Goal: Complete application form

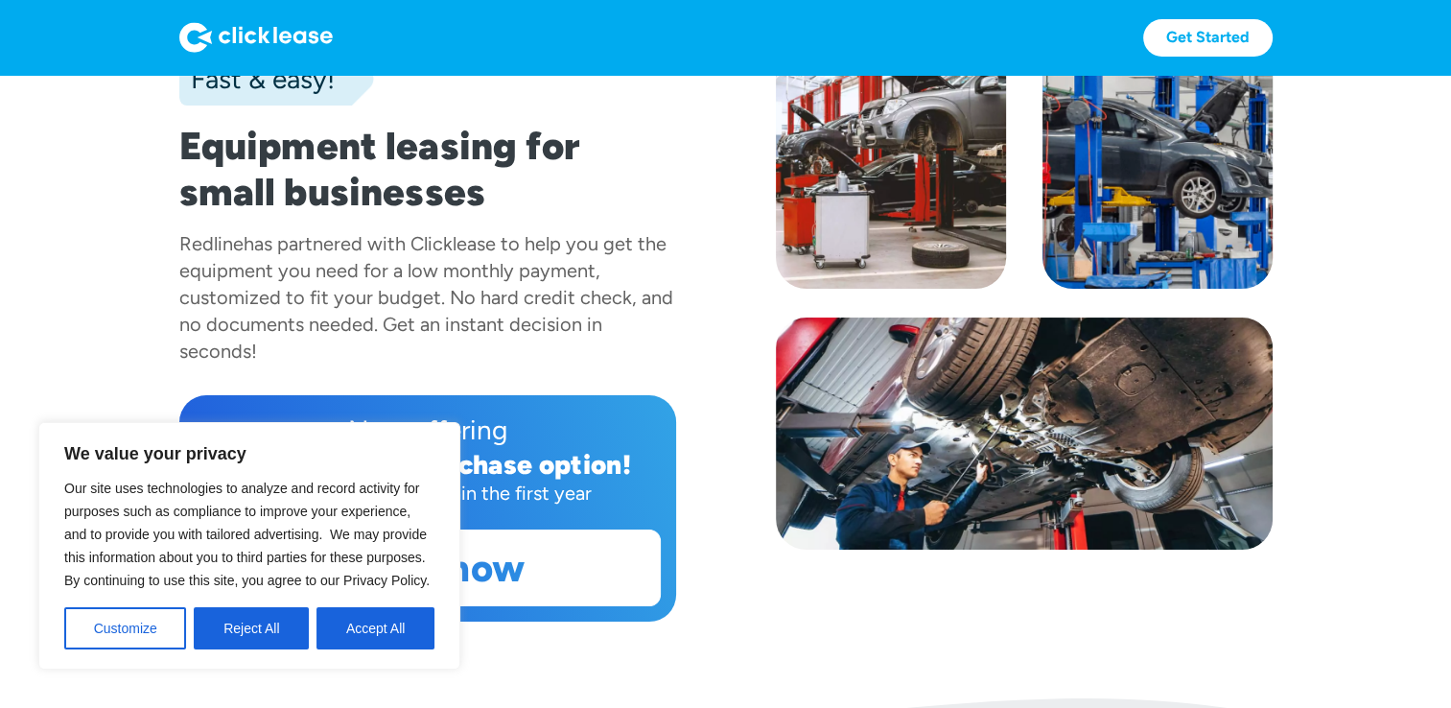
scroll to position [288, 0]
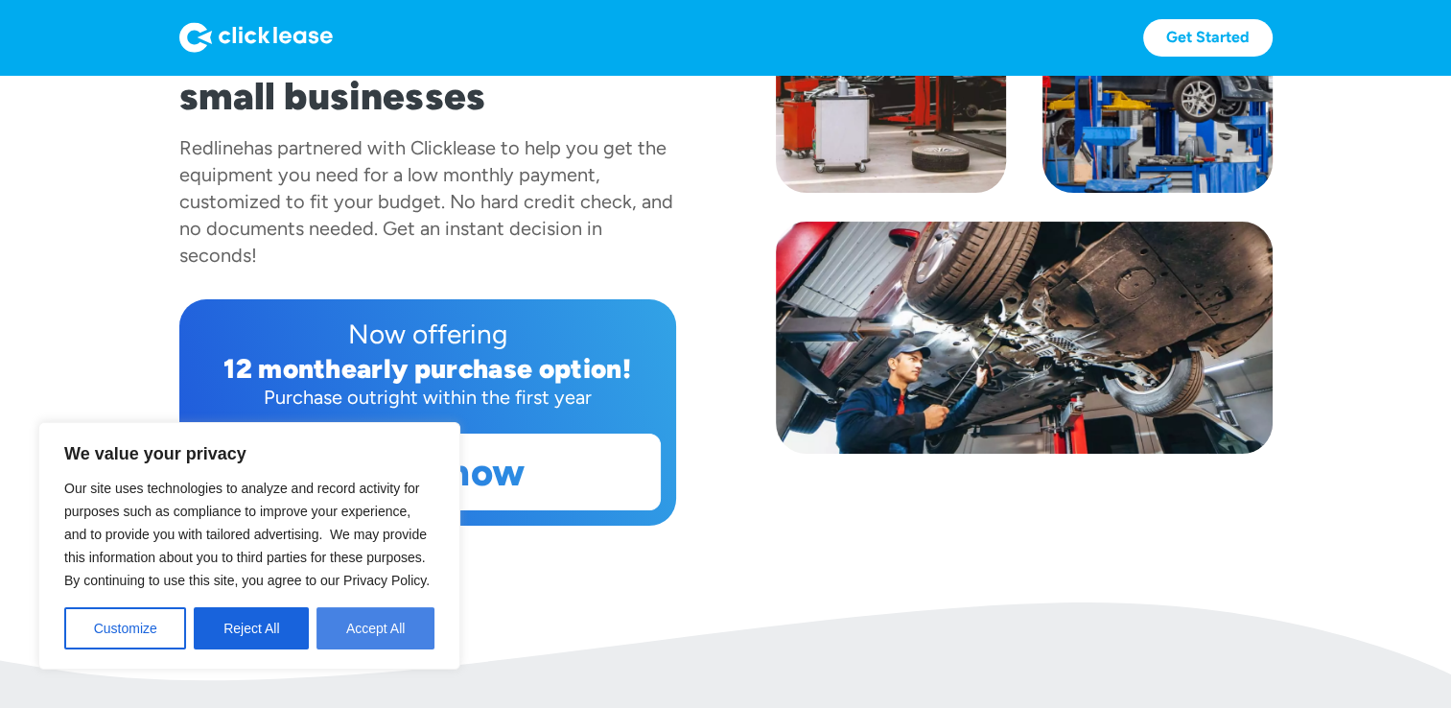
click at [377, 619] on button "Accept All" at bounding box center [376, 628] width 118 height 42
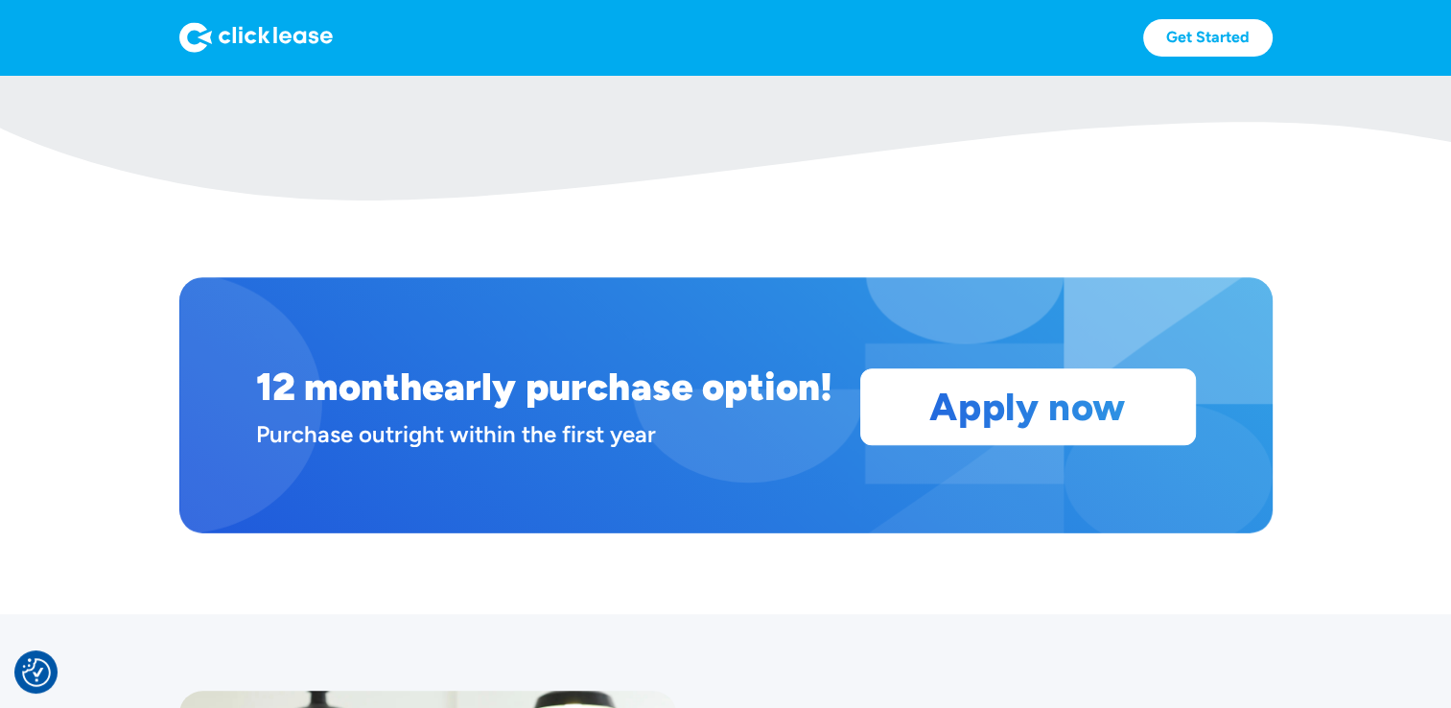
scroll to position [1535, 0]
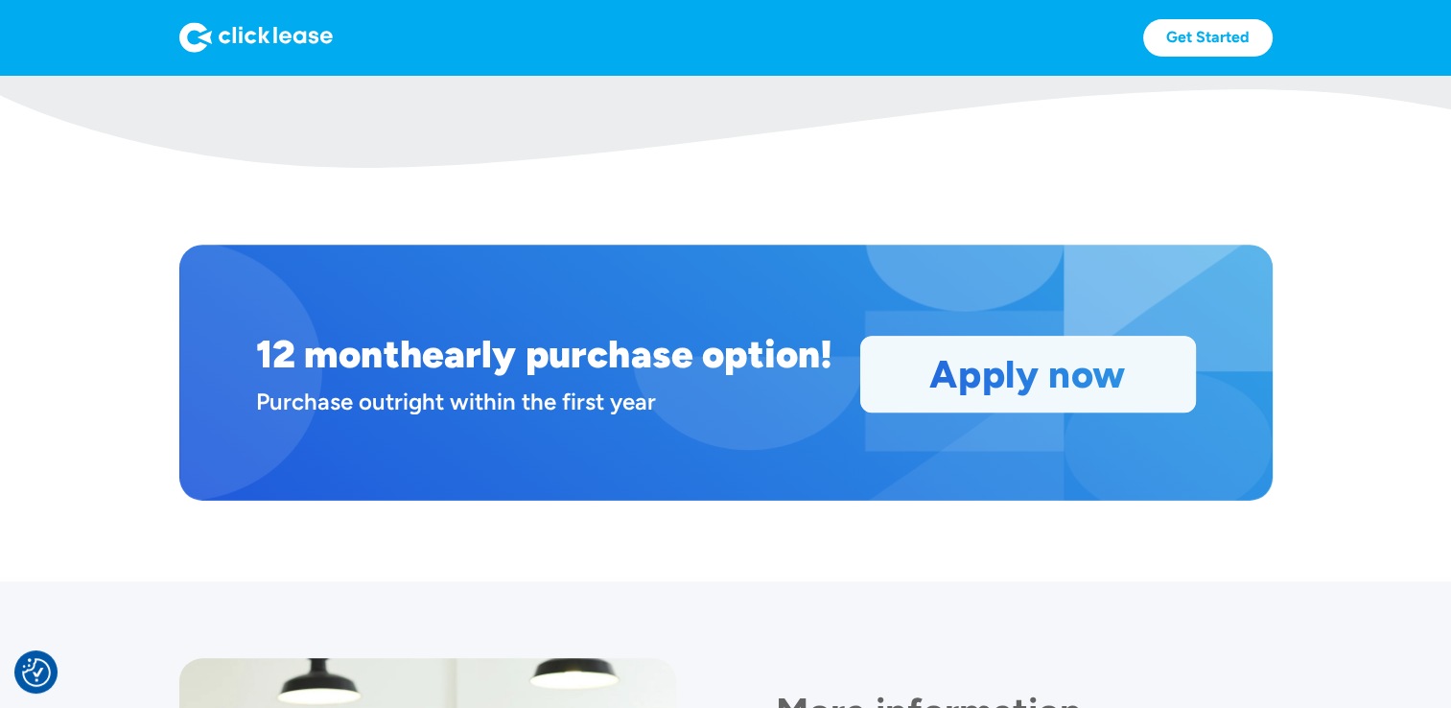
click at [990, 381] on link "Apply now" at bounding box center [1028, 374] width 334 height 75
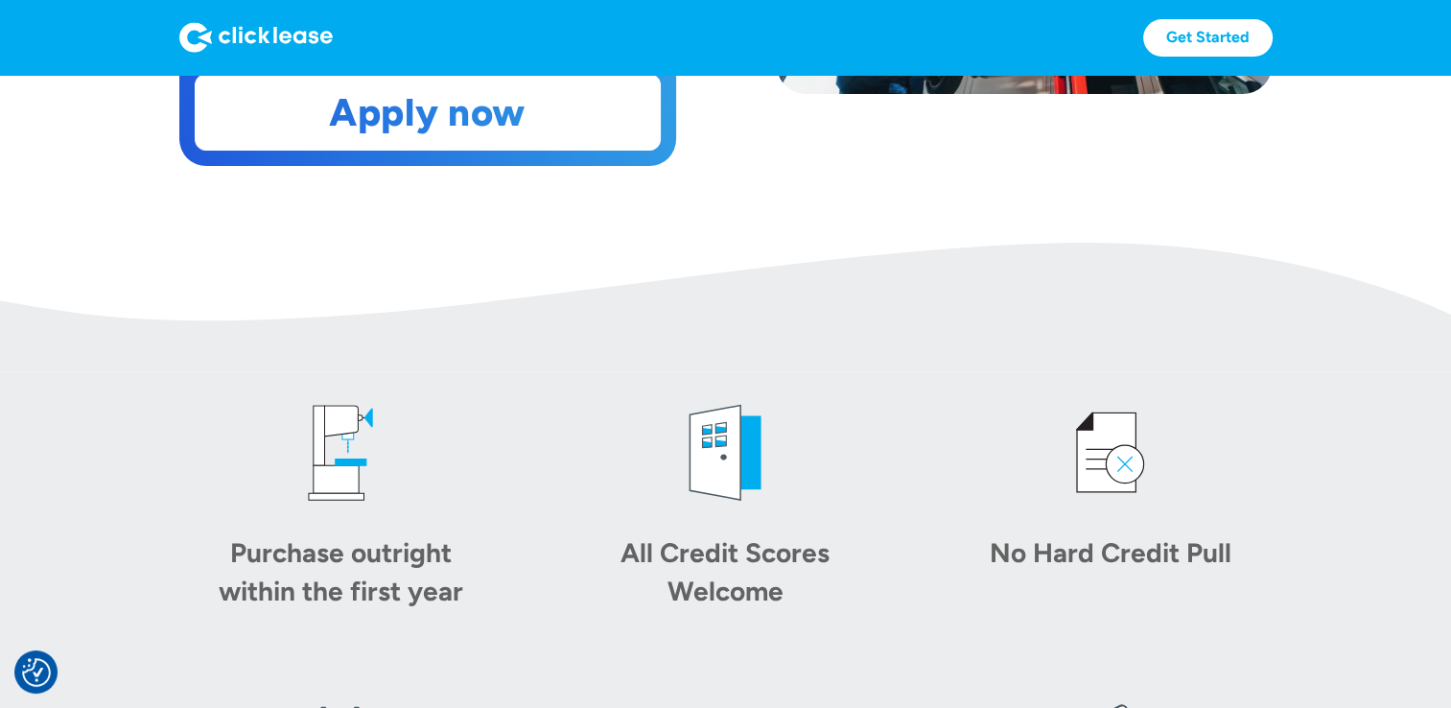
scroll to position [288, 0]
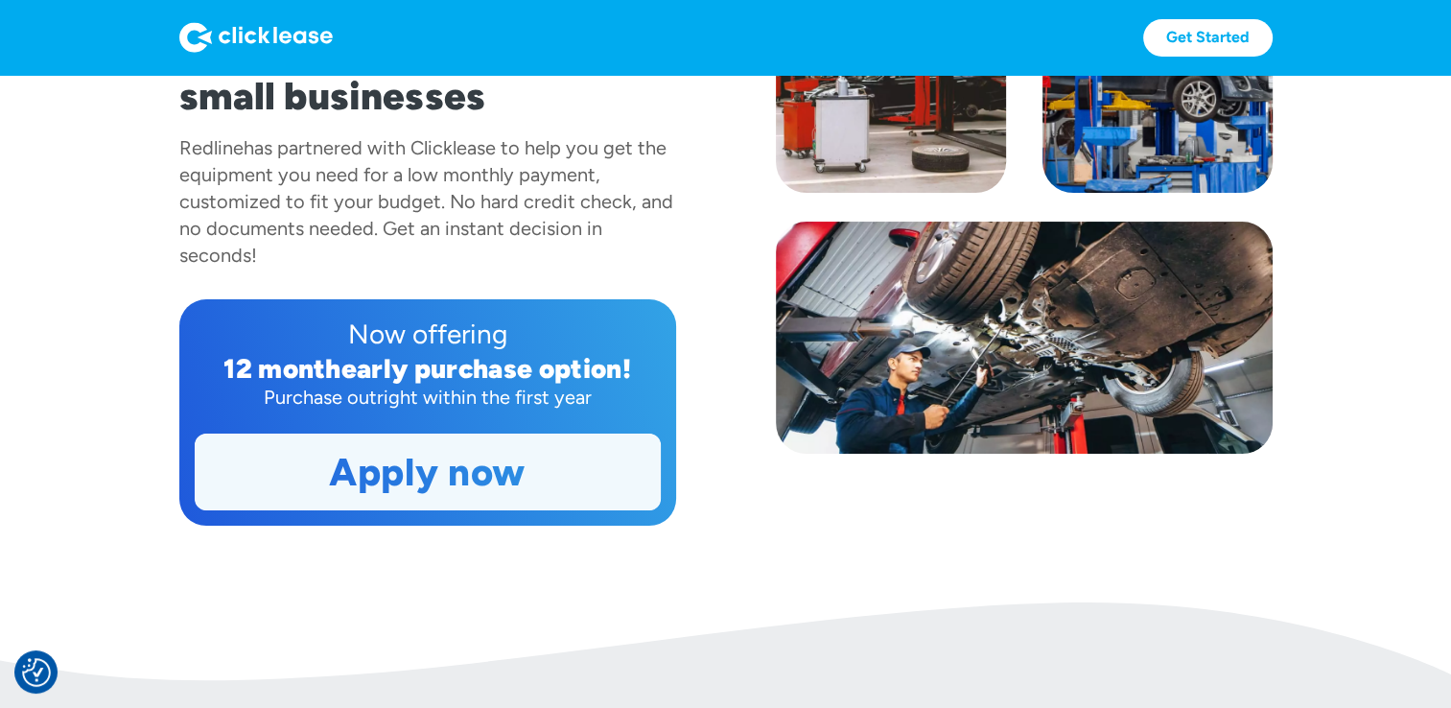
click at [464, 474] on link "Apply now" at bounding box center [428, 471] width 464 height 75
